Goal: Task Accomplishment & Management: Use online tool/utility

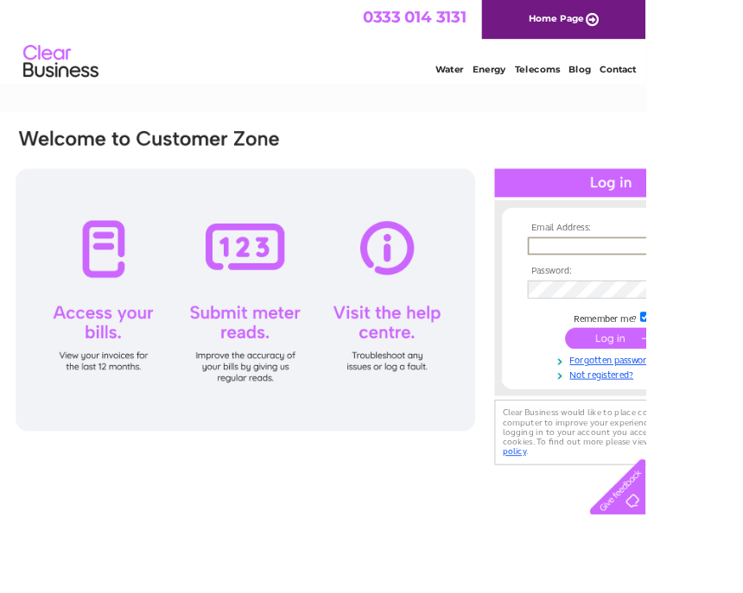
type input "Jtzellos@gmail.com"
click at [703, 390] on input "submit" at bounding box center [703, 389] width 106 height 24
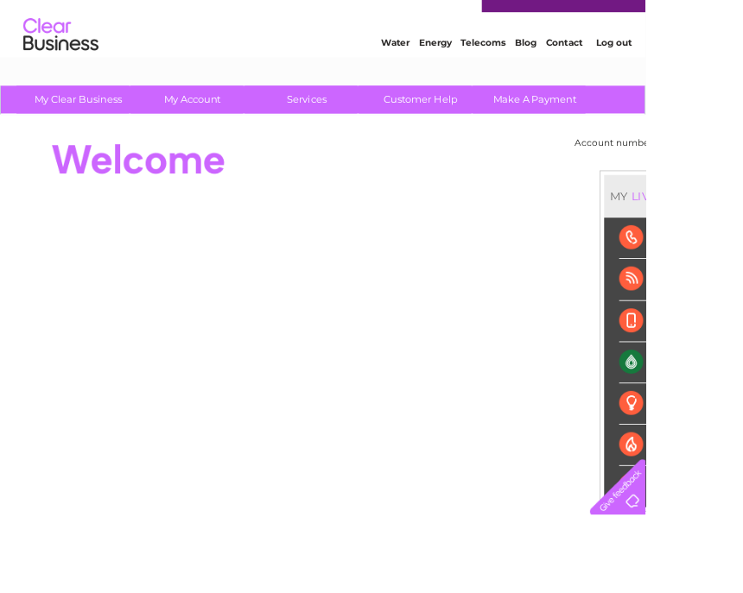
scroll to position [31, 0]
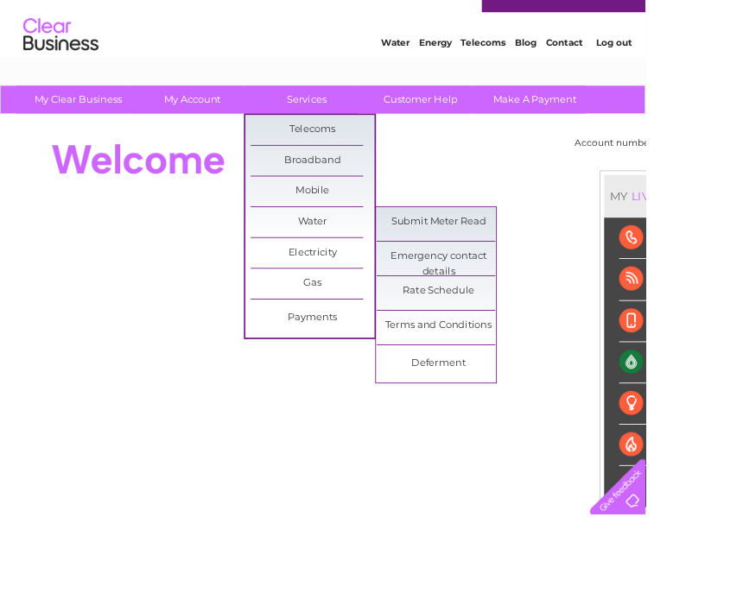
click at [511, 255] on link "Submit Meter Read" at bounding box center [505, 255] width 142 height 35
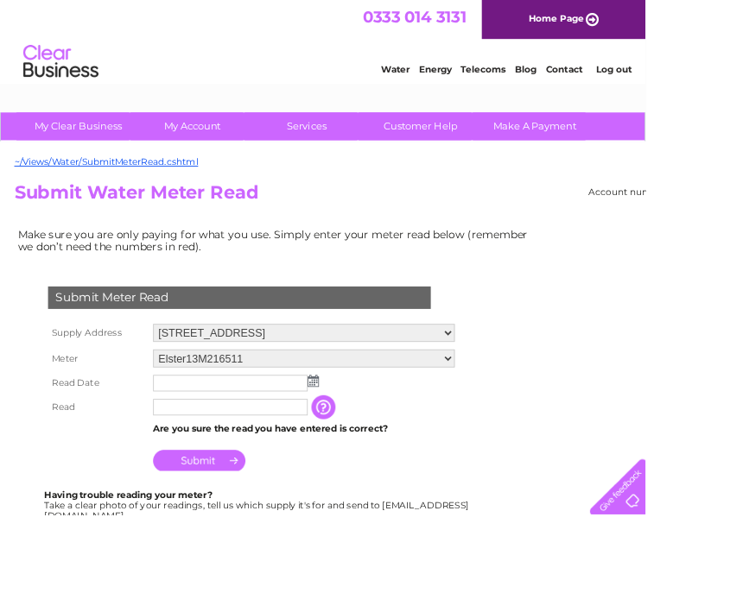
click at [194, 443] on input "text" at bounding box center [265, 441] width 178 height 19
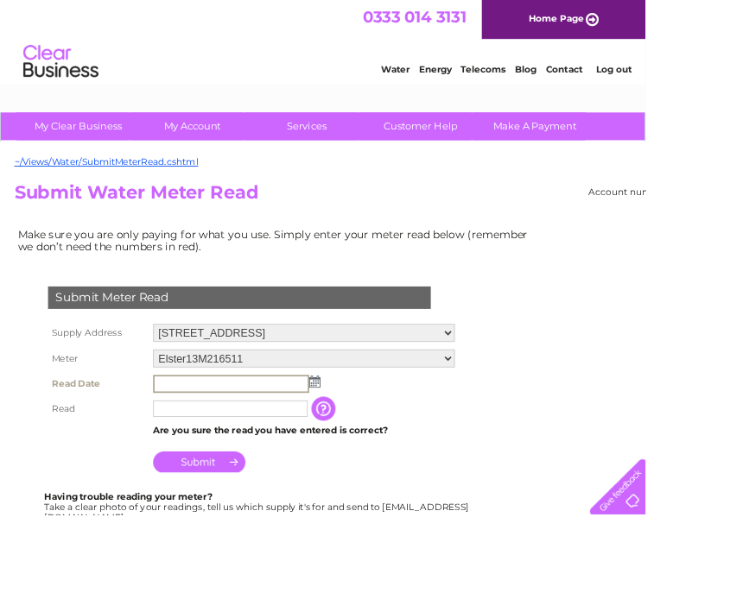
click at [363, 441] on img at bounding box center [362, 440] width 13 height 14
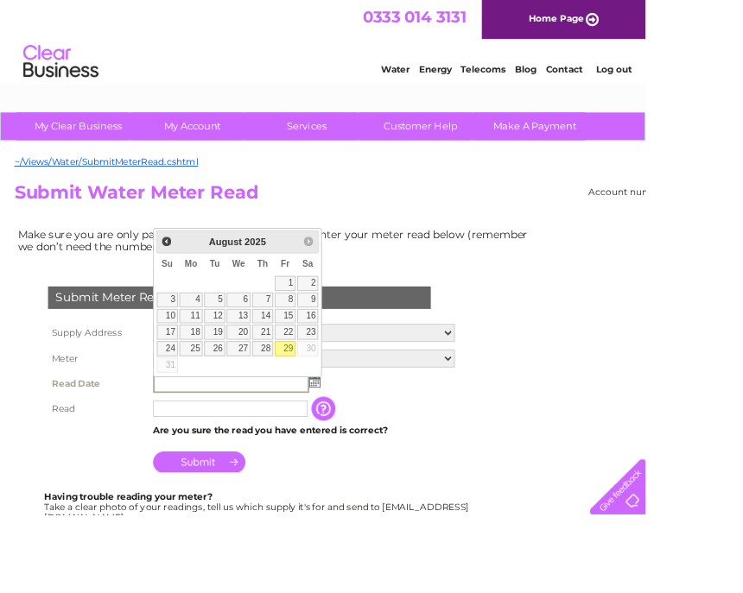
click at [326, 407] on link "29" at bounding box center [328, 401] width 24 height 17
type input "2025/08/29"
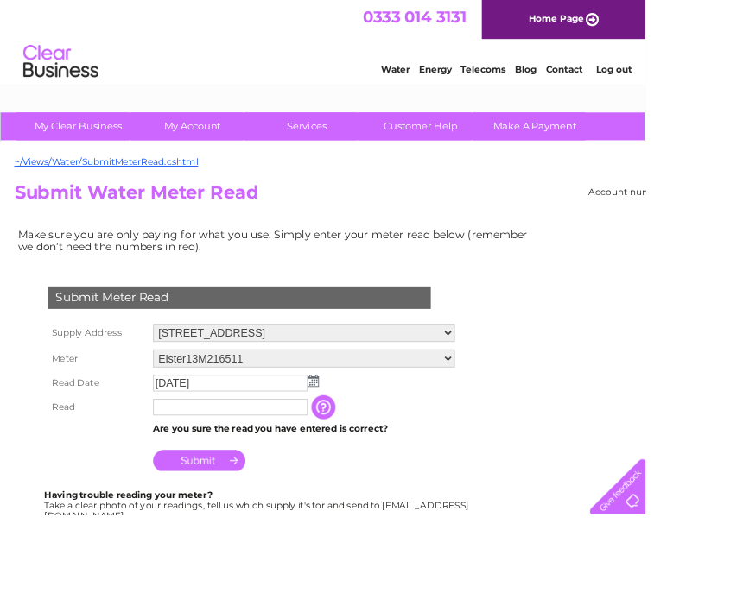
click at [199, 478] on input "text" at bounding box center [265, 468] width 178 height 19
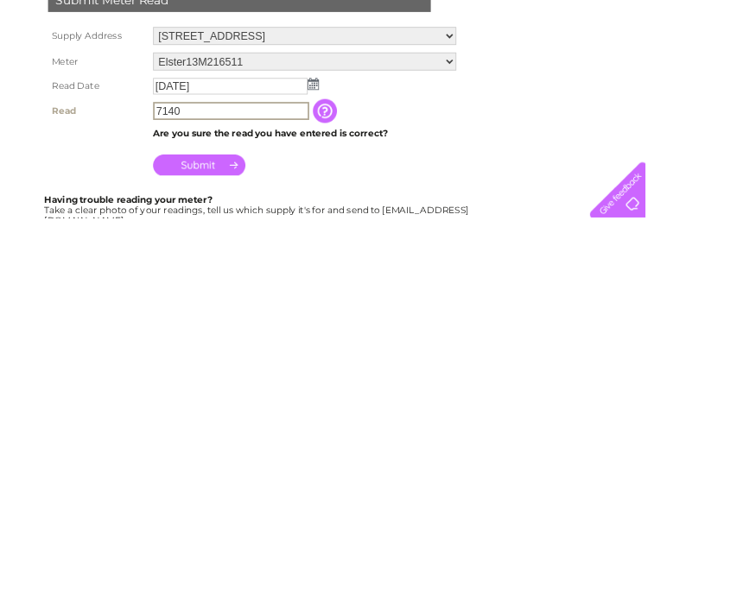
type input "7140"
click at [243, 520] on input "Submit" at bounding box center [229, 532] width 106 height 24
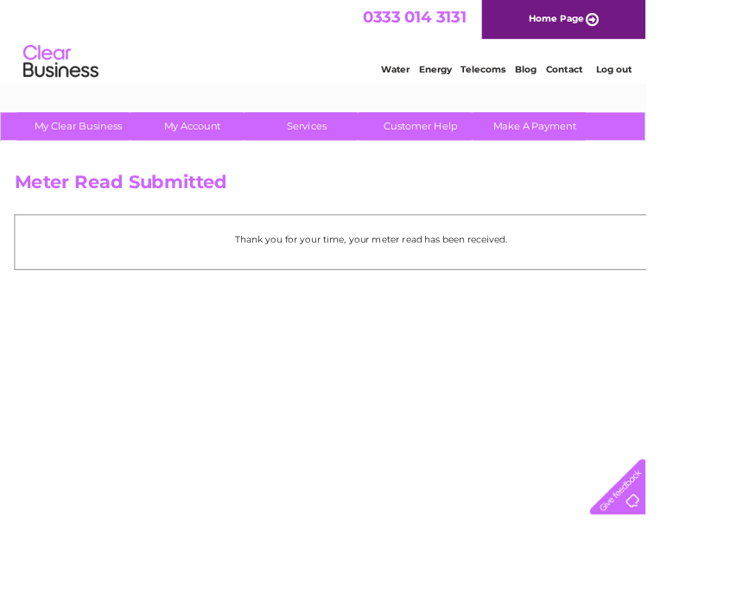
click at [633, 75] on link "Contact" at bounding box center [649, 79] width 42 height 13
